Goal: Navigation & Orientation: Find specific page/section

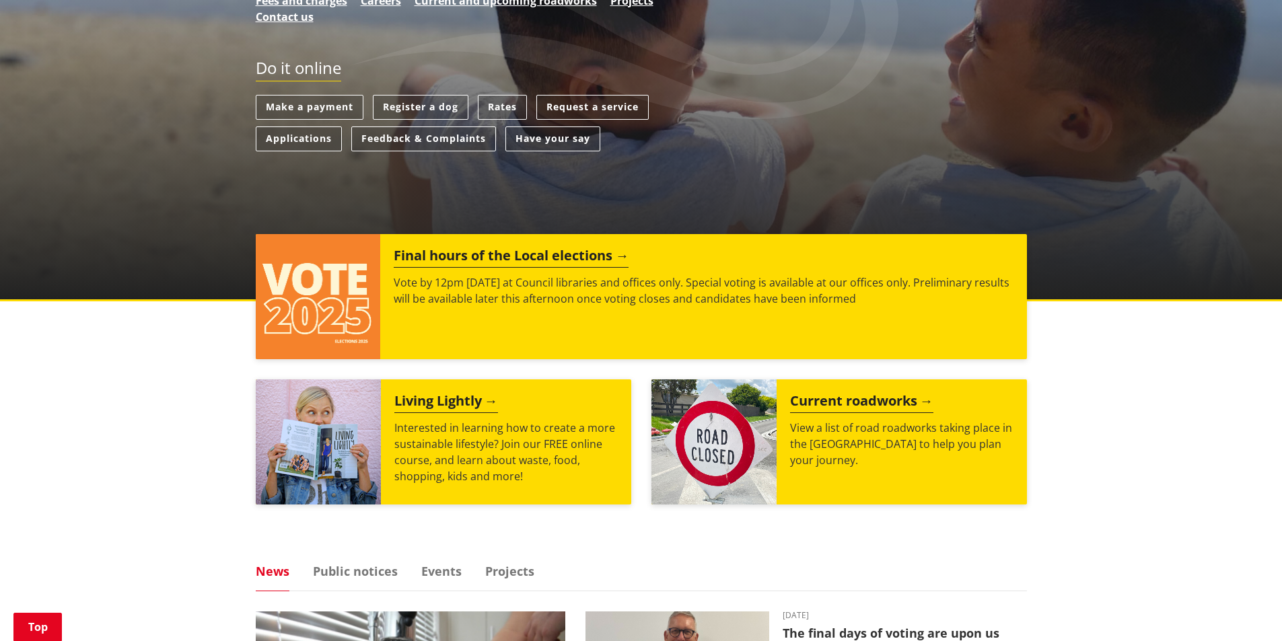
scroll to position [404, 0]
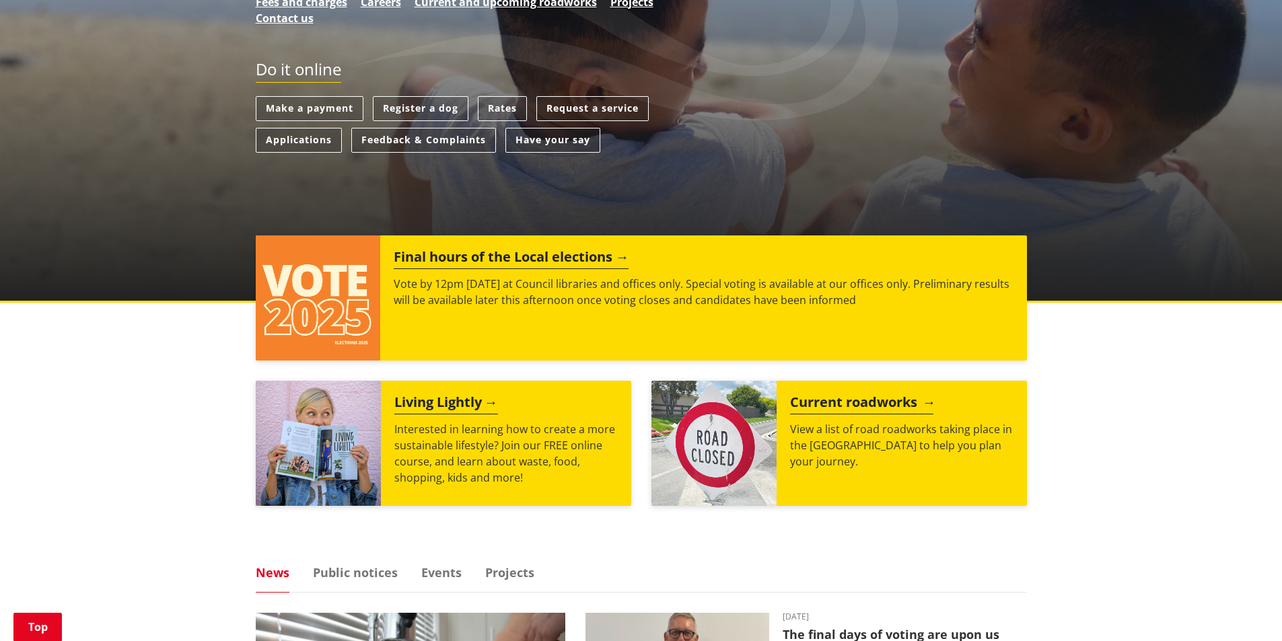
click at [811, 394] on h2 "Current roadworks" at bounding box center [861, 404] width 143 height 20
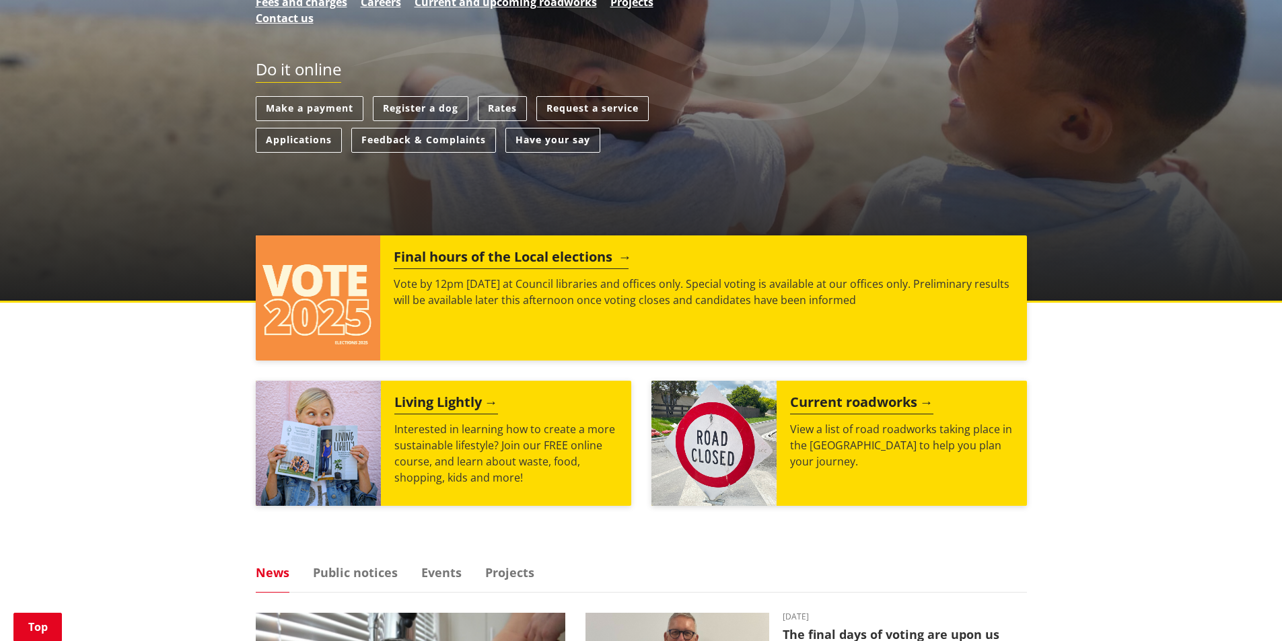
click at [443, 249] on h2 "Final hours of the Local elections" at bounding box center [511, 259] width 235 height 20
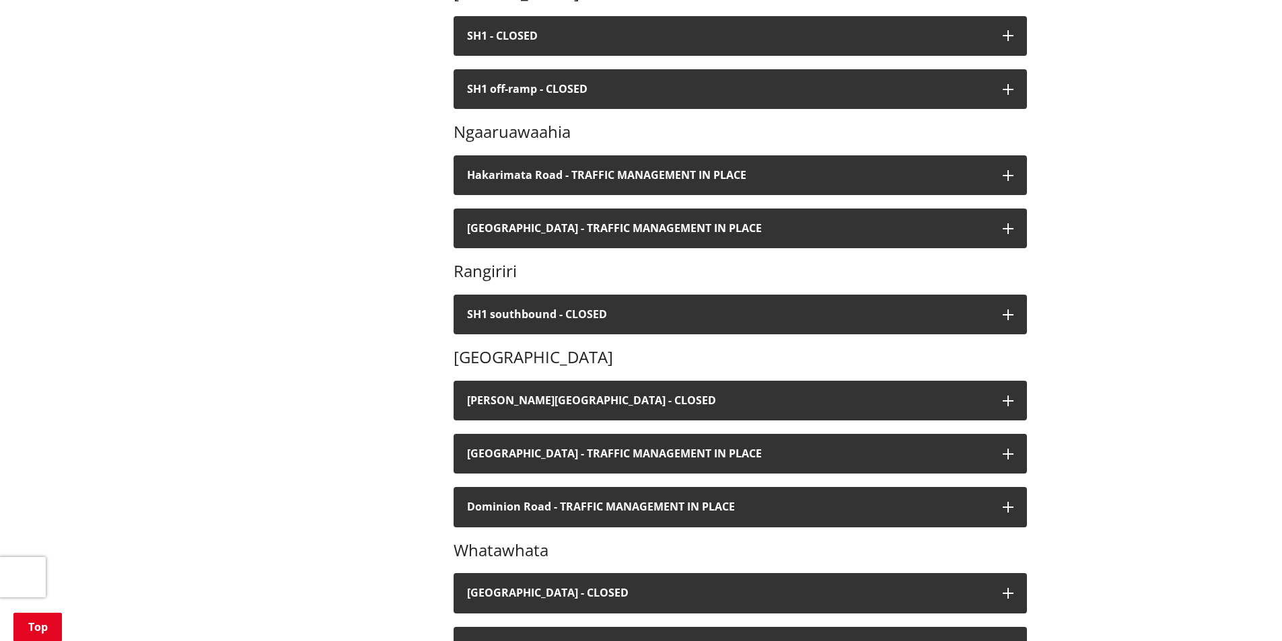
scroll to position [942, 0]
